Goal: Check status: Check status

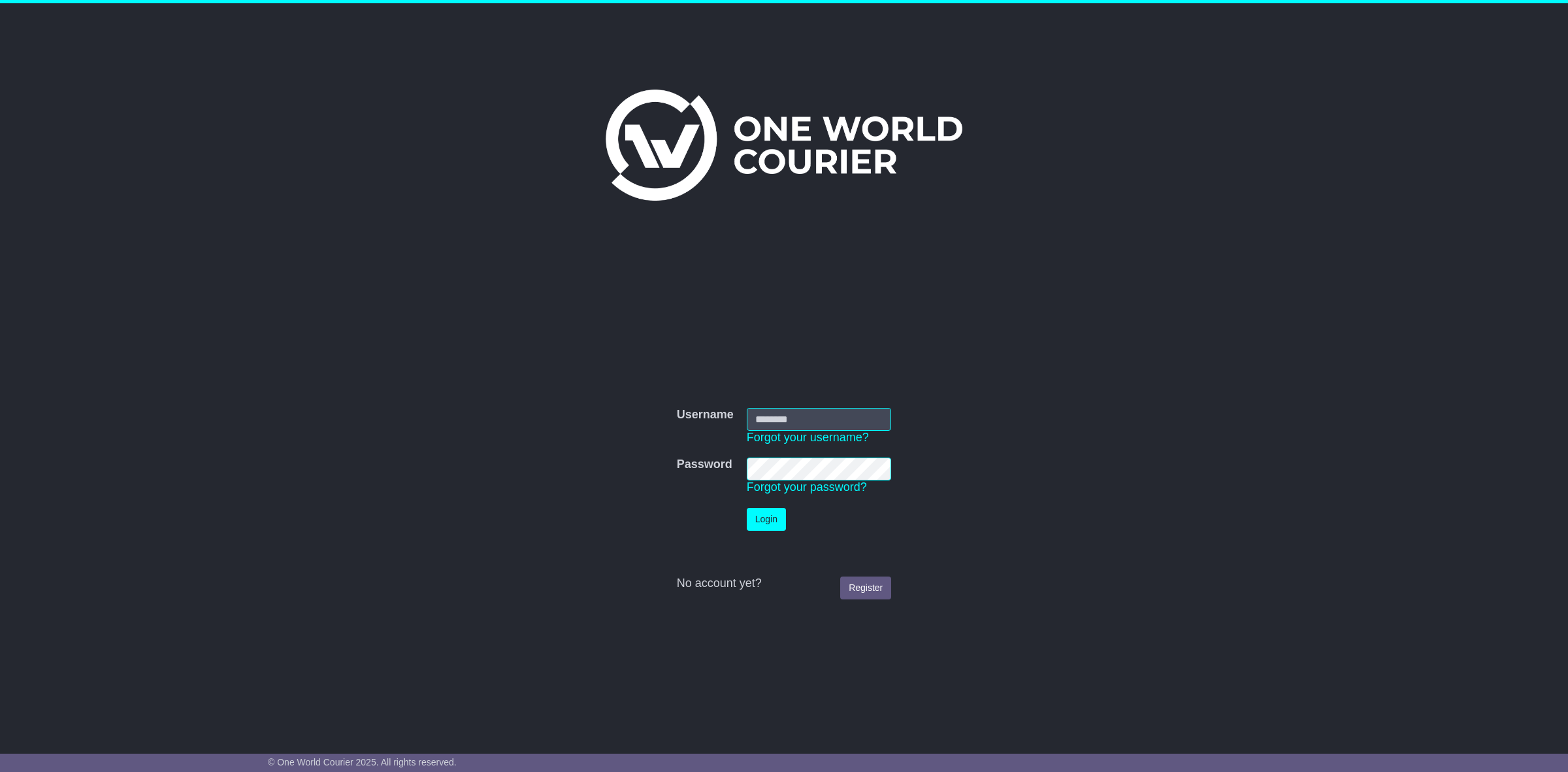
type input "**********"
click at [775, 520] on button "Login" at bounding box center [766, 519] width 39 height 23
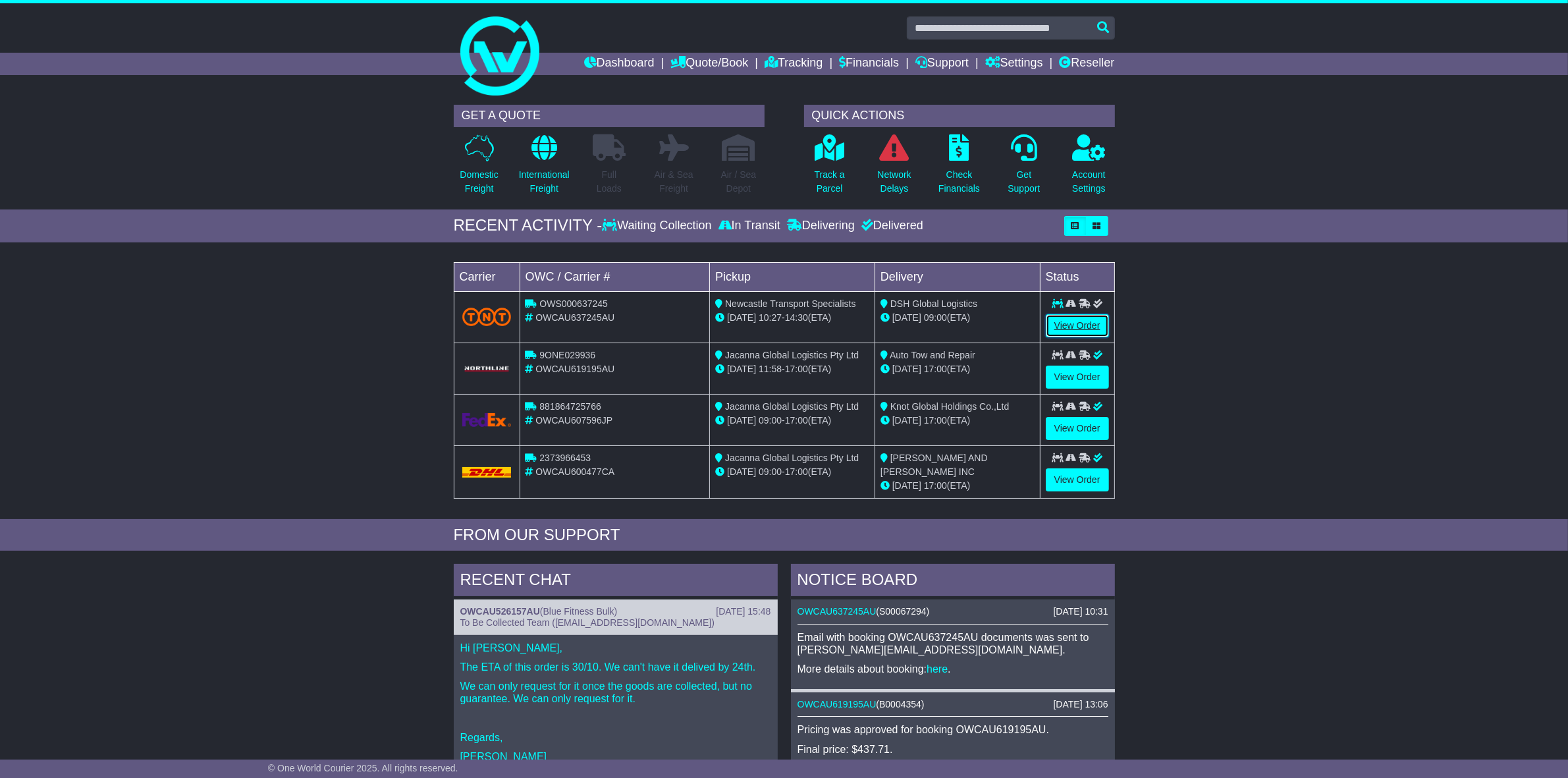
click at [1059, 323] on link "View Order" at bounding box center [1078, 326] width 63 height 23
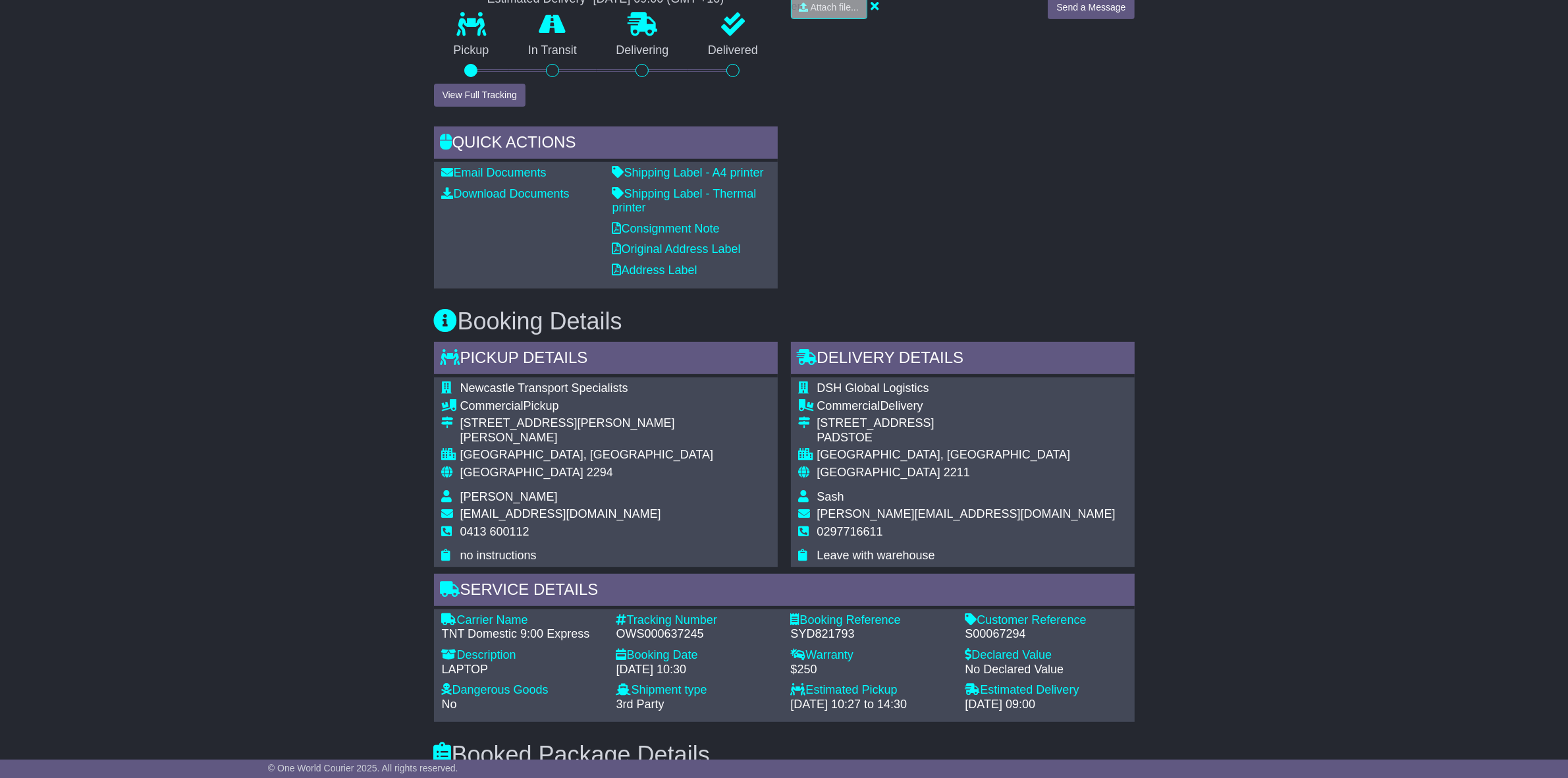
scroll to position [576, 0]
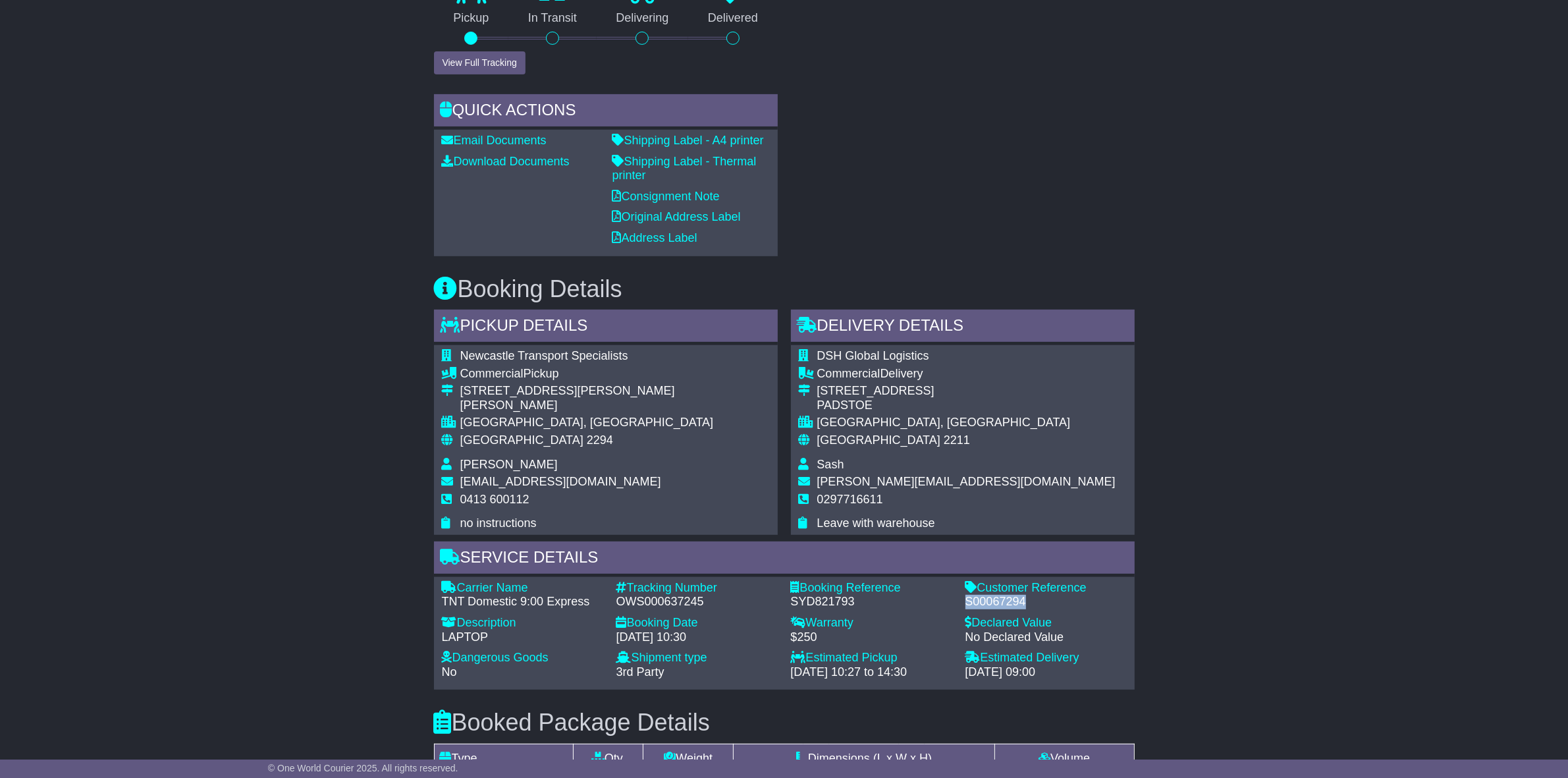
drag, startPoint x: 1022, startPoint y: 601, endPoint x: 966, endPoint y: 603, distance: 56.0
click at [966, 603] on div "S00067294" at bounding box center [1046, 602] width 161 height 15
